Goal: Information Seeking & Learning: Learn about a topic

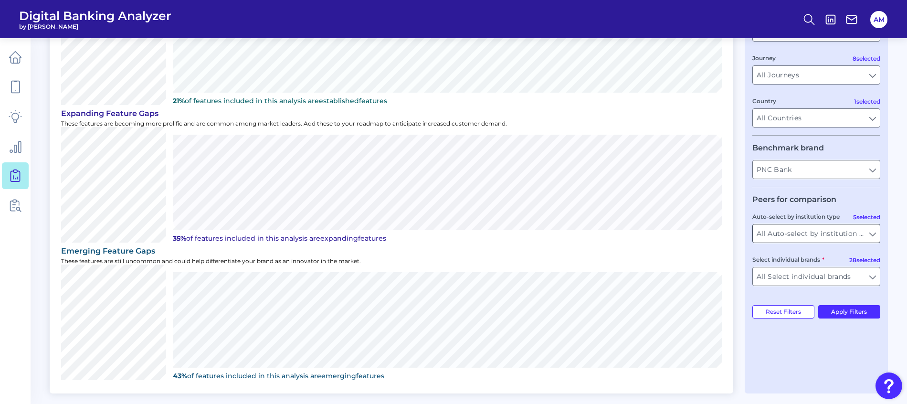
scroll to position [155, 0]
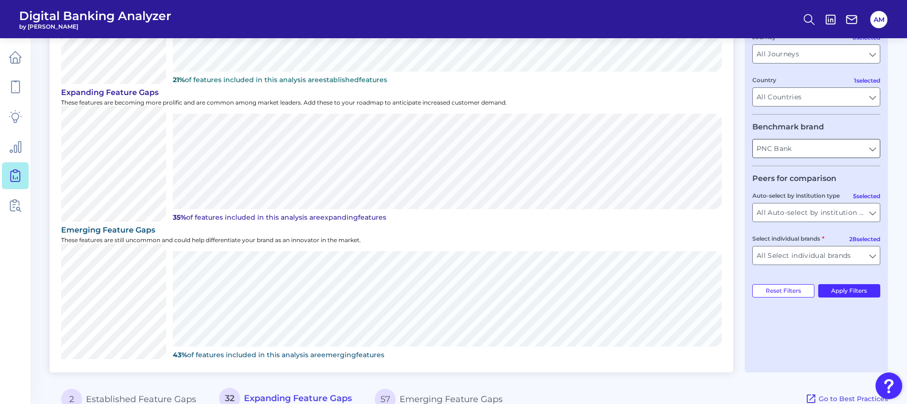
click at [872, 147] on input "PNC Bank" at bounding box center [816, 148] width 127 height 18
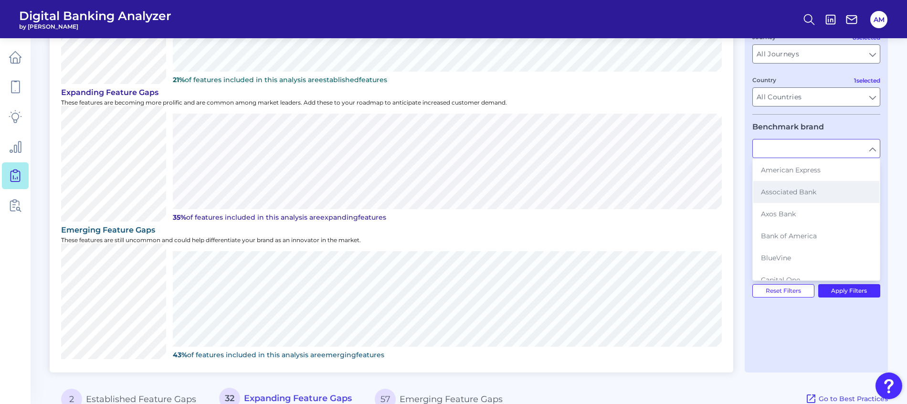
click at [773, 194] on span "Associated Bank" at bounding box center [788, 192] width 55 height 9
type input "Associated Bank"
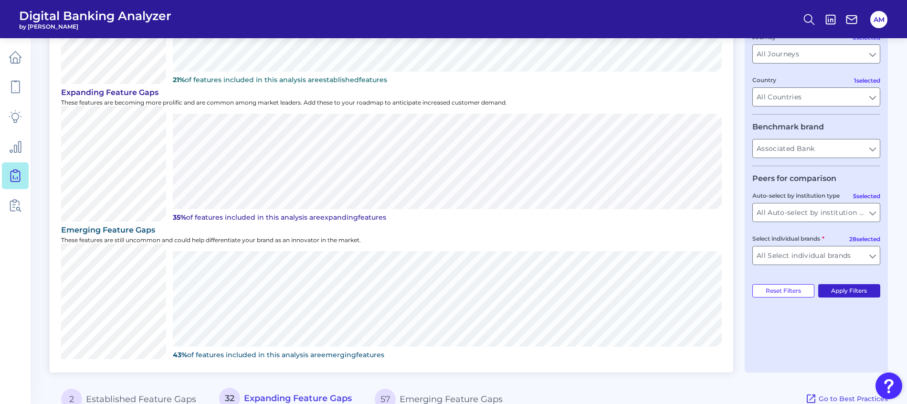
click at [863, 293] on button "Apply Filters" at bounding box center [849, 290] width 63 height 13
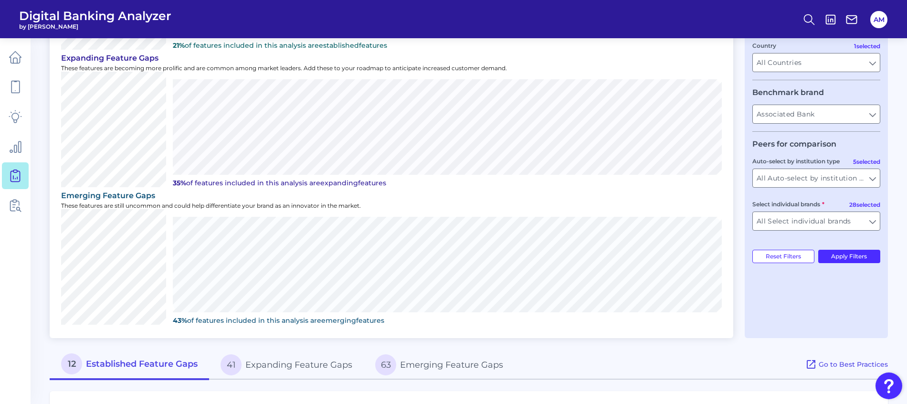
scroll to position [298, 0]
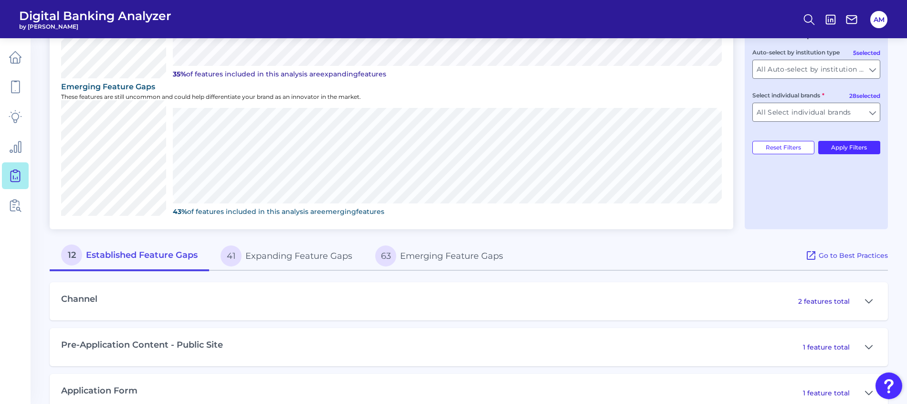
click at [155, 255] on button "12 Established Feature Gaps" at bounding box center [129, 256] width 159 height 31
click at [872, 302] on icon at bounding box center [869, 300] width 8 height 11
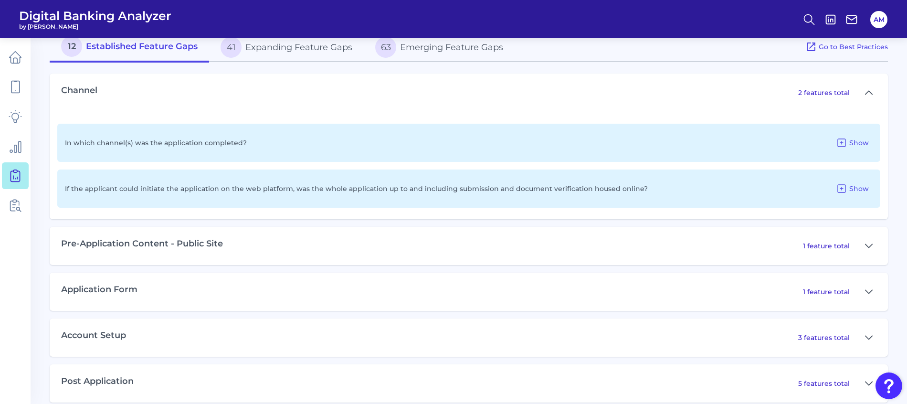
scroll to position [513, 0]
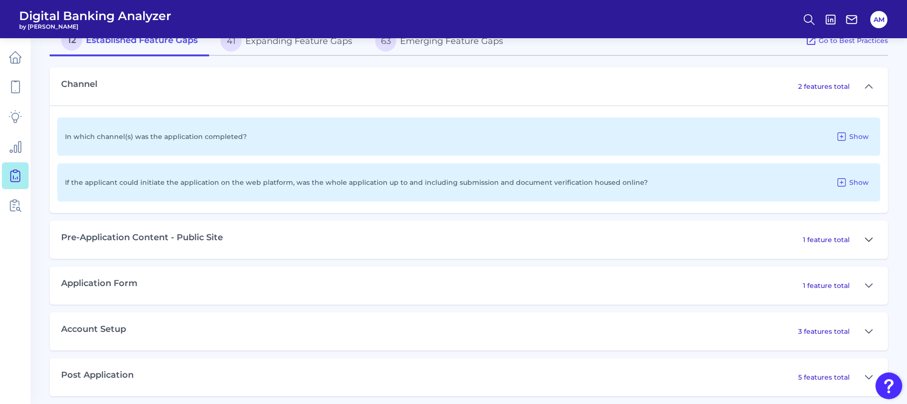
click at [875, 242] on button at bounding box center [868, 239] width 15 height 15
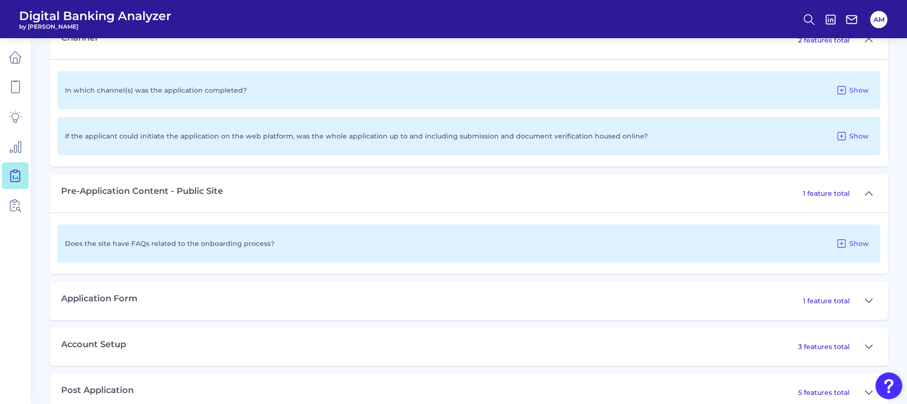
scroll to position [581, 0]
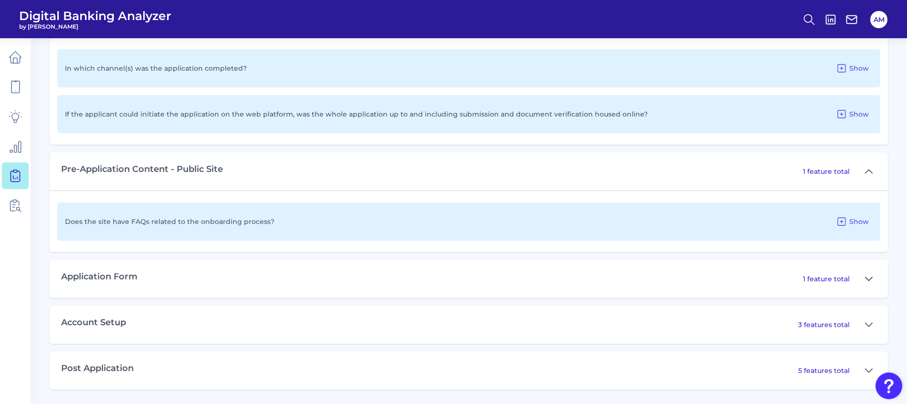
click at [870, 282] on icon at bounding box center [869, 278] width 8 height 11
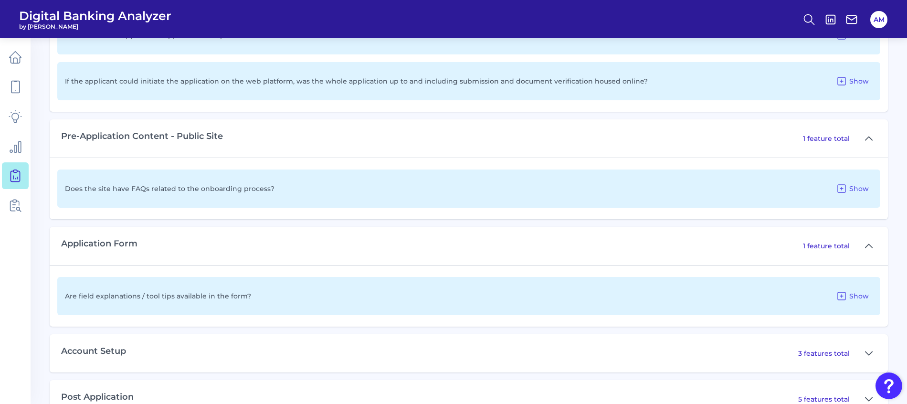
scroll to position [643, 0]
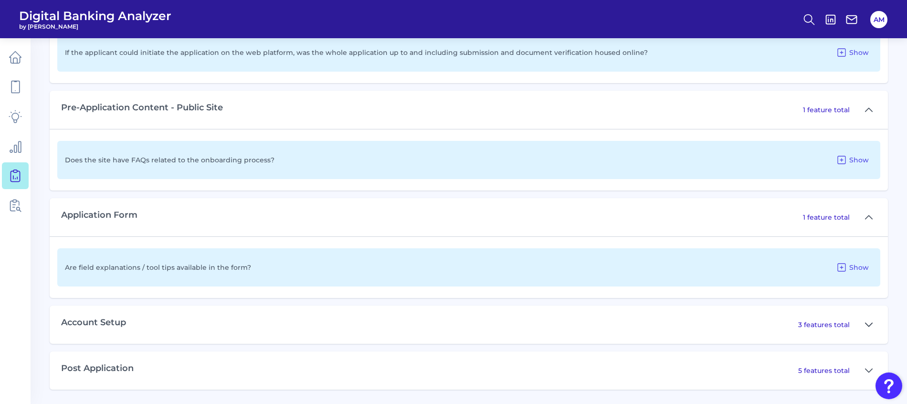
click at [871, 324] on icon at bounding box center [868, 324] width 7 height 3
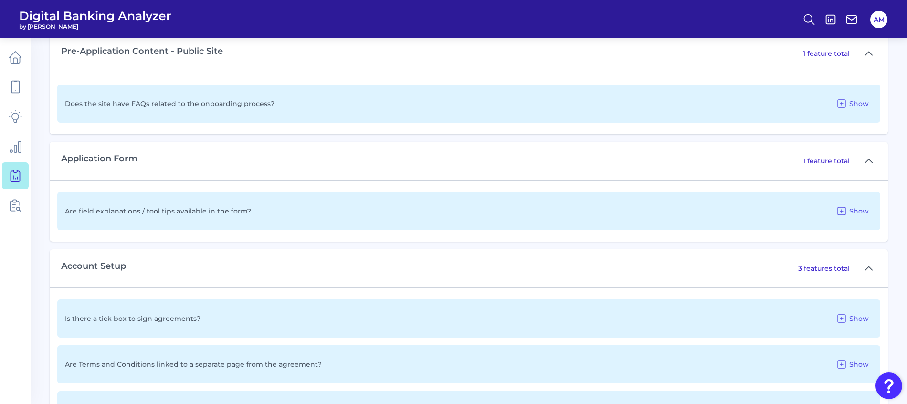
scroll to position [786, 0]
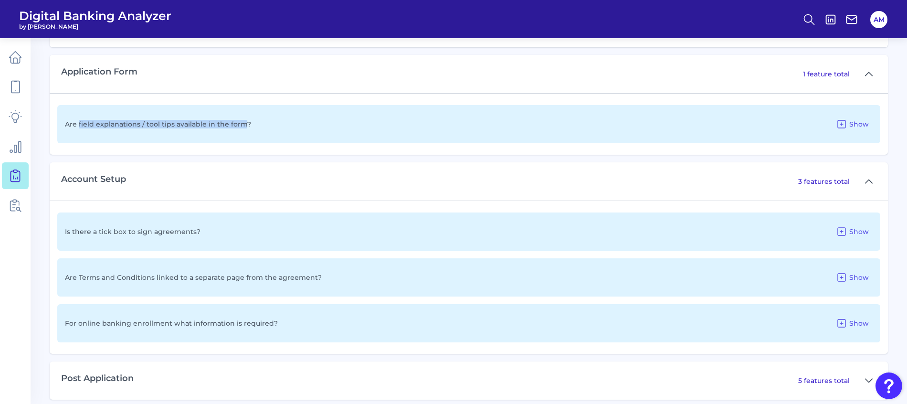
drag, startPoint x: 79, startPoint y: 126, endPoint x: 242, endPoint y: 126, distance: 162.3
click at [242, 126] on p "Are field explanations / tool tips available in the form?" at bounding box center [158, 124] width 186 height 9
drag, startPoint x: 242, startPoint y: 126, endPoint x: 220, endPoint y: 125, distance: 22.0
copy p "field explanations / tool tips available in the form"
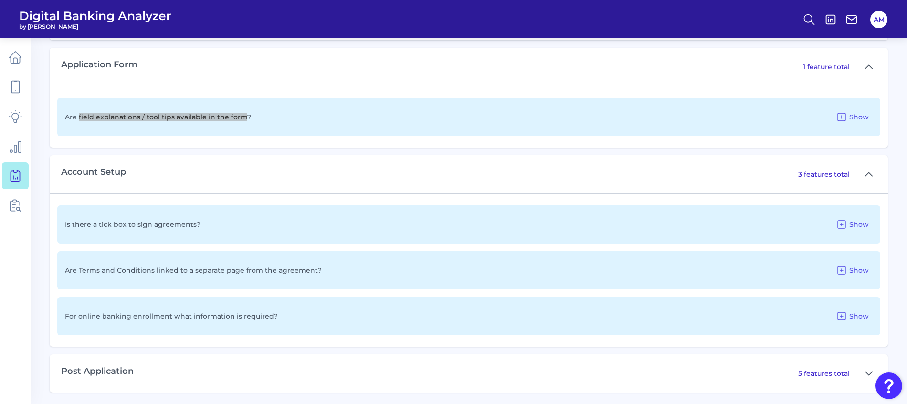
scroll to position [796, 0]
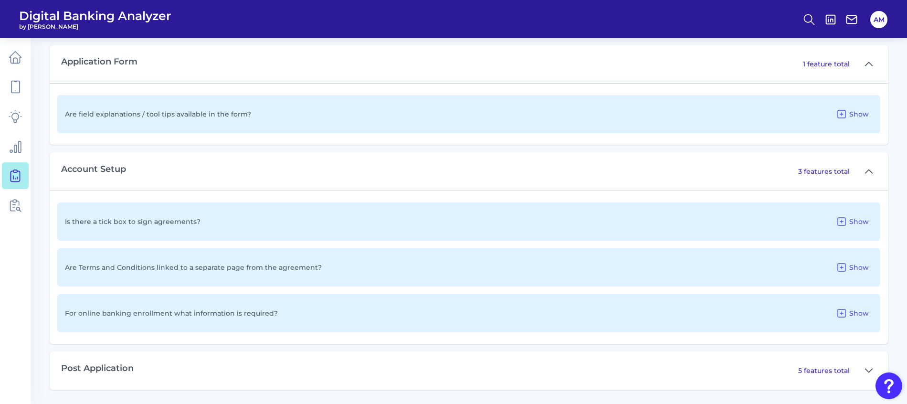
click at [859, 372] on div "5 features total" at bounding box center [837, 370] width 78 height 15
click at [866, 368] on icon at bounding box center [869, 370] width 8 height 11
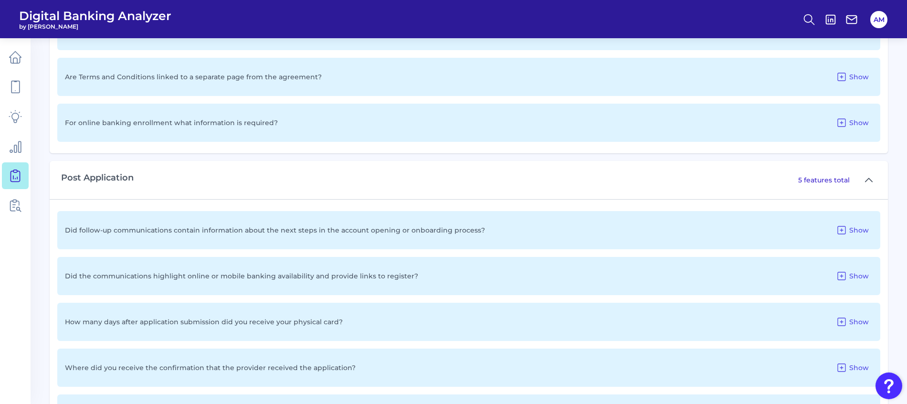
scroll to position [1041, 0]
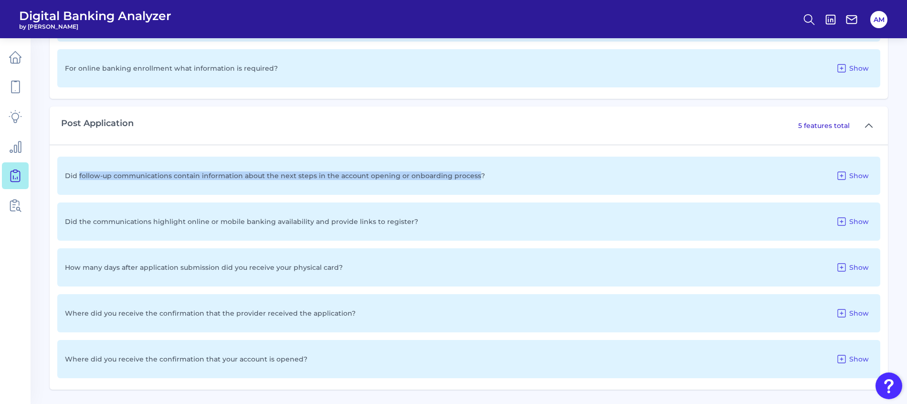
drag, startPoint x: 78, startPoint y: 175, endPoint x: 472, endPoint y: 179, distance: 393.3
click at [472, 179] on p "Did follow-up communications contain information about the next steps in the ac…" at bounding box center [275, 175] width 420 height 9
drag, startPoint x: 472, startPoint y: 179, endPoint x: 450, endPoint y: 177, distance: 22.1
copy p "follow-up communications contain information about the next steps in the accoun…"
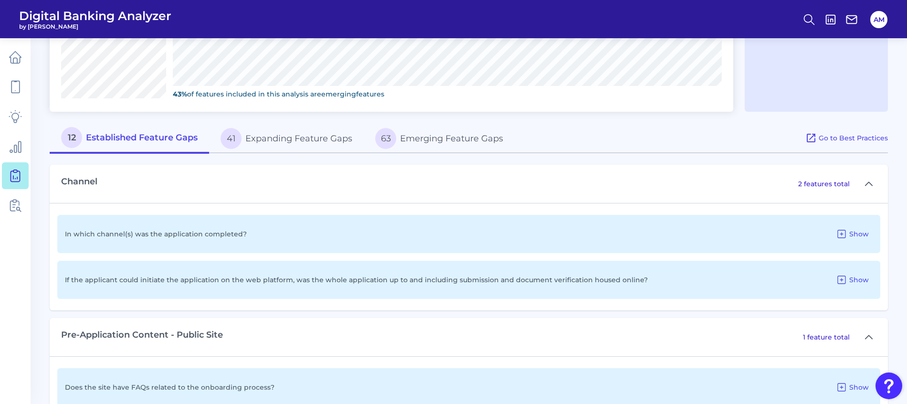
scroll to position [397, 0]
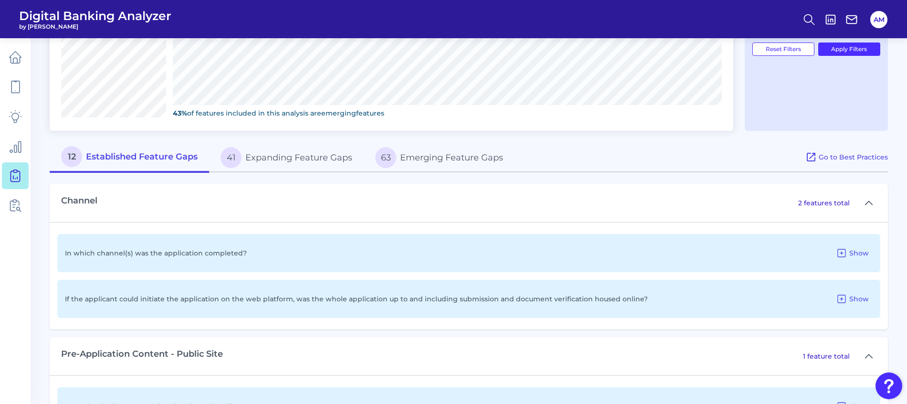
click at [275, 154] on button "41 Expanding Feature Gaps" at bounding box center [286, 157] width 155 height 31
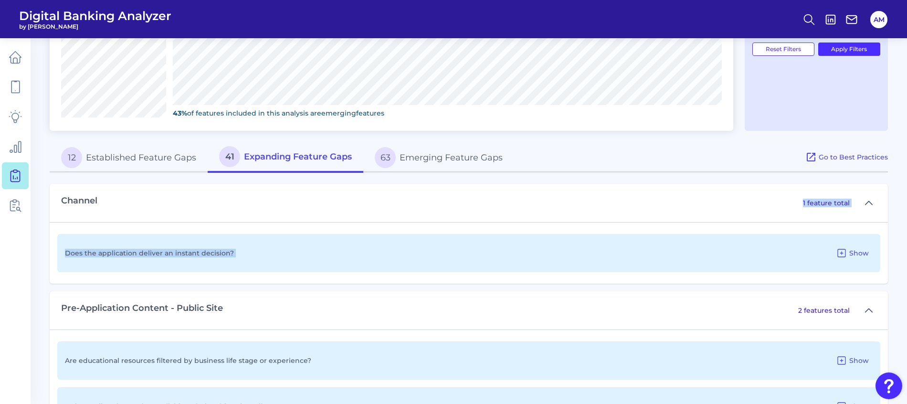
click at [563, 222] on div "Channel 1 feature total Does the application deliver an instant decision? Show" at bounding box center [469, 234] width 838 height 100
click at [358, 257] on div "Does the application deliver an instant decision? Show" at bounding box center [468, 253] width 823 height 38
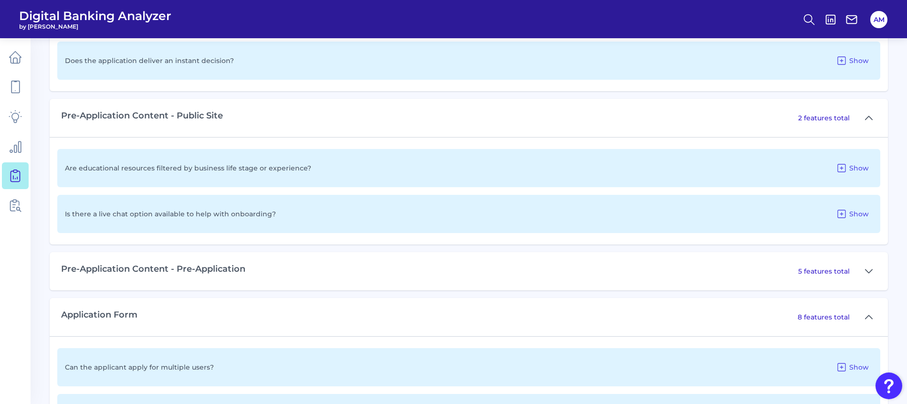
scroll to position [611, 0]
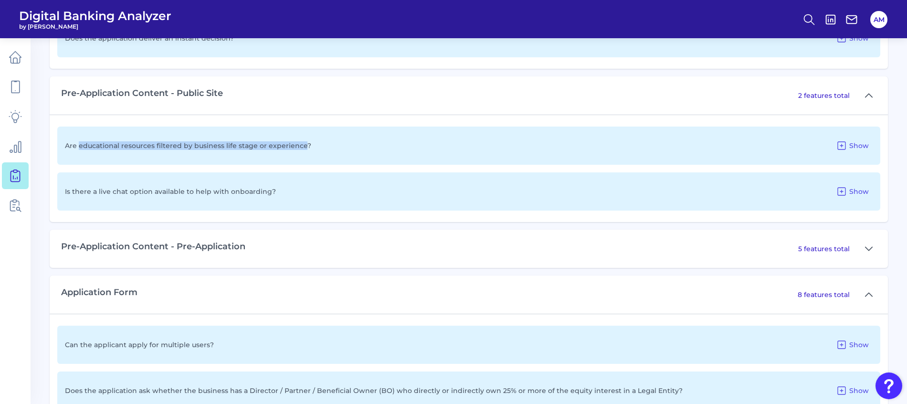
drag, startPoint x: 80, startPoint y: 145, endPoint x: 300, endPoint y: 150, distance: 220.1
click at [300, 150] on div "Are educational resources filtered by business life stage or experience? Show" at bounding box center [468, 145] width 823 height 38
drag, startPoint x: 300, startPoint y: 150, endPoint x: 282, endPoint y: 148, distance: 17.8
copy p "educational resources filtered by business life stage or experience"
click at [482, 242] on div "Pre-Application Content - Pre-Application 5 features total" at bounding box center [469, 249] width 838 height 38
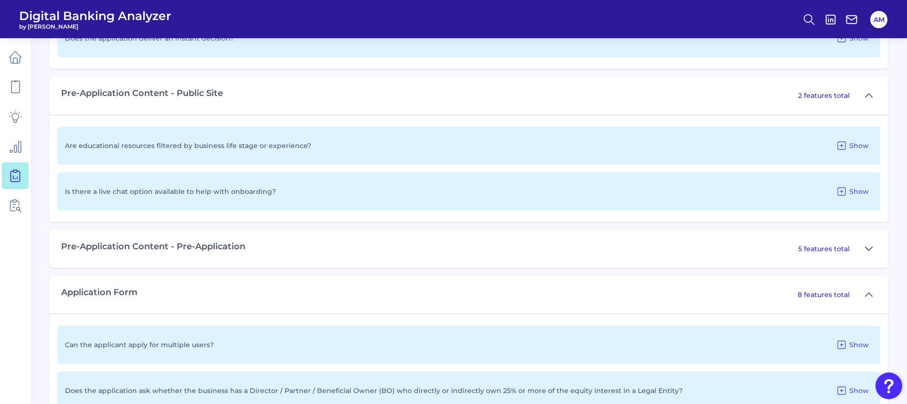
click at [867, 248] on icon at bounding box center [869, 248] width 8 height 11
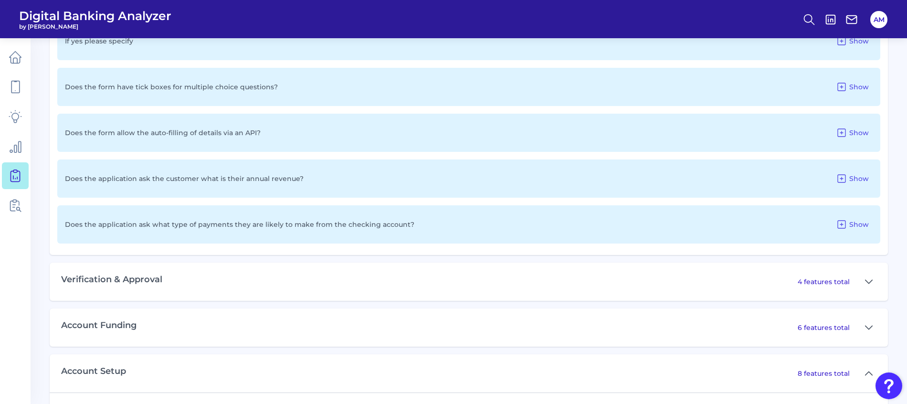
scroll to position [1327, 0]
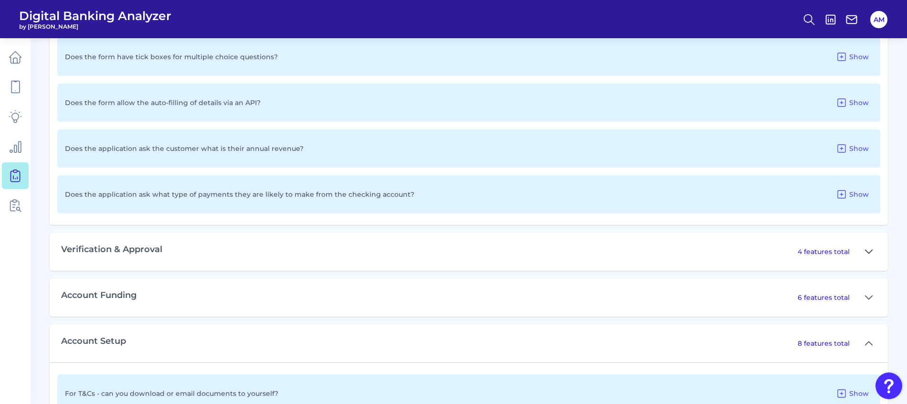
click at [869, 251] on icon at bounding box center [869, 251] width 8 height 11
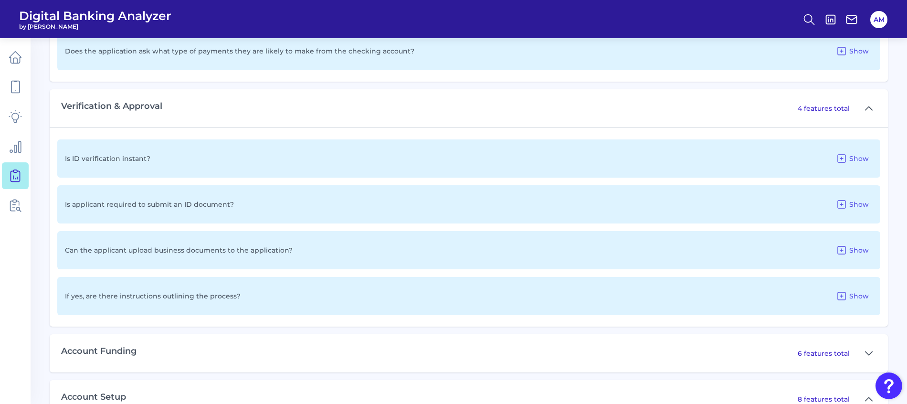
scroll to position [1542, 0]
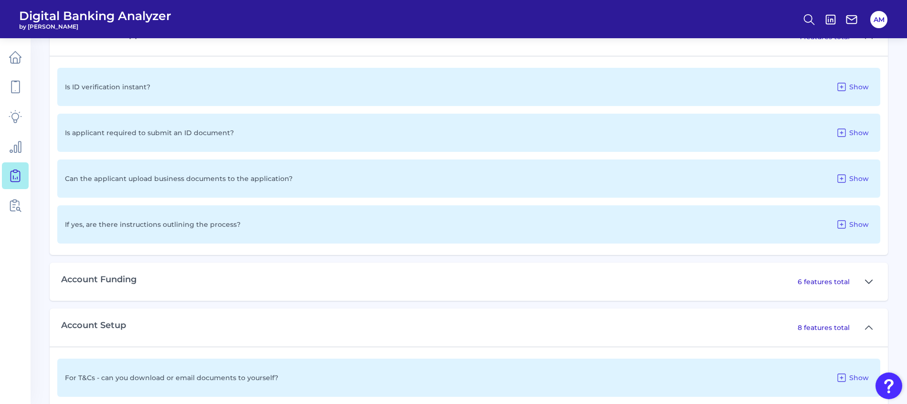
click at [874, 280] on button at bounding box center [868, 281] width 15 height 15
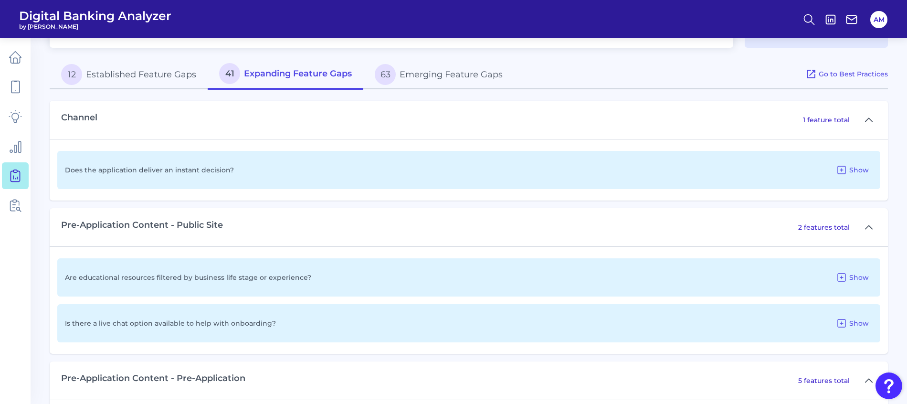
scroll to position [478, 0]
click at [431, 78] on button "63 Emerging Feature Gaps" at bounding box center [438, 76] width 151 height 31
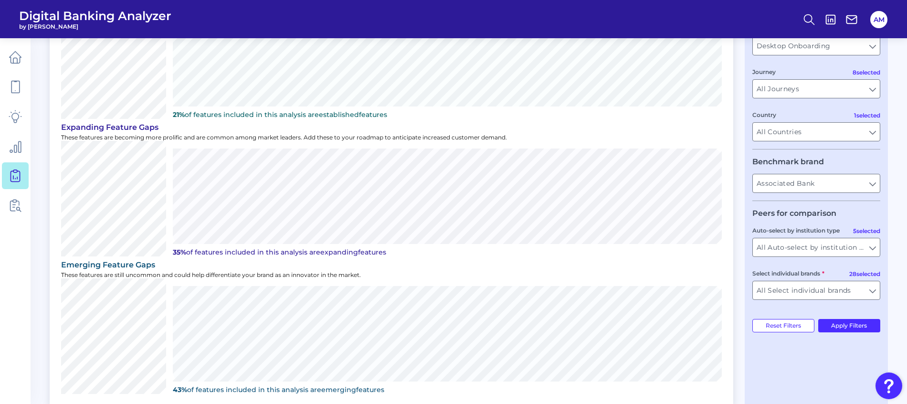
scroll to position [407, 0]
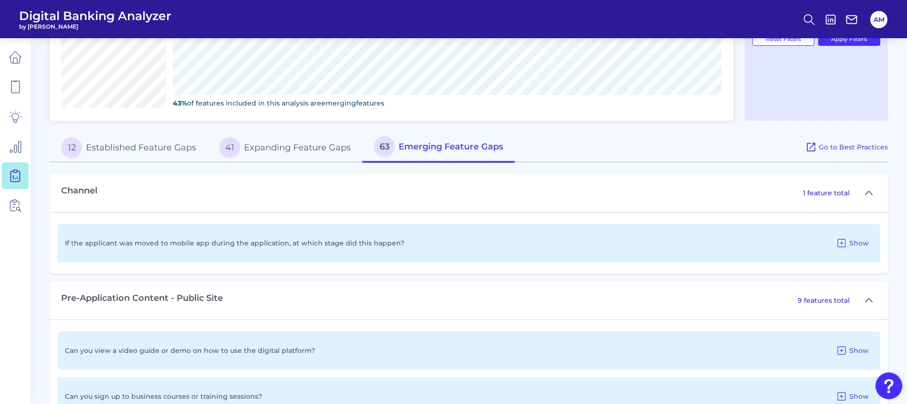
click at [278, 153] on button "41 Expanding Feature Gaps" at bounding box center [285, 147] width 155 height 31
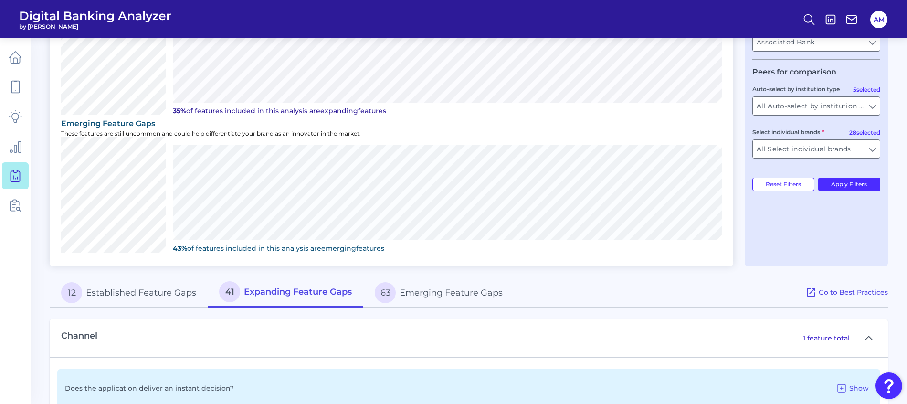
scroll to position [263, 0]
click at [430, 295] on button "63 Emerging Feature Gaps" at bounding box center [438, 290] width 151 height 31
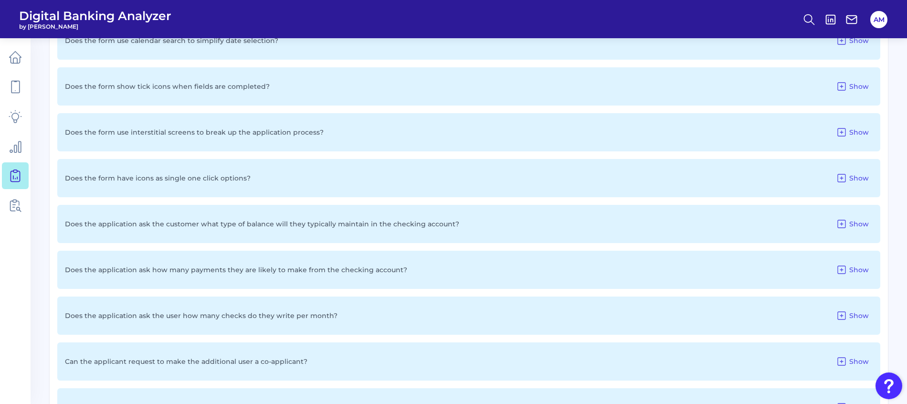
scroll to position [1552, 0]
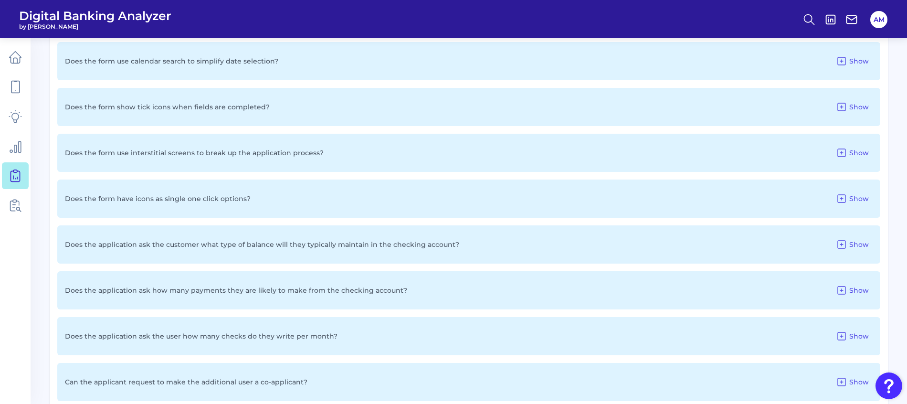
click at [404, 179] on div "Does the application ask about who has invested within the business? Show Does …" at bounding box center [469, 267] width 838 height 932
